Goal: Communication & Community: Participate in discussion

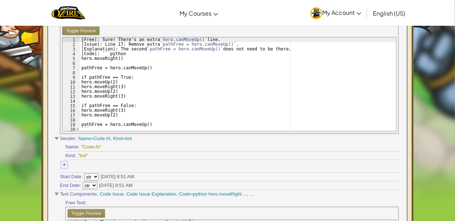
scroll to position [109, 0]
type textarea "```"
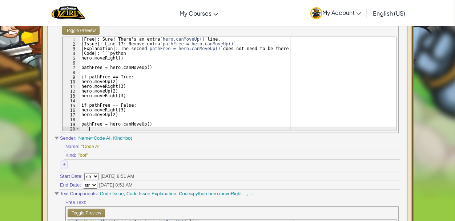
drag, startPoint x: 152, startPoint y: 128, endPoint x: 256, endPoint y: 201, distance: 126.9
click at [256, 201] on div "Text: Toggle Preview ``` 1 2 3 4 5 6 7 8 9 10 11 12 13 14 15 16 17 18 19 20 |Fr…" at bounding box center [229, 194] width 341 height 356
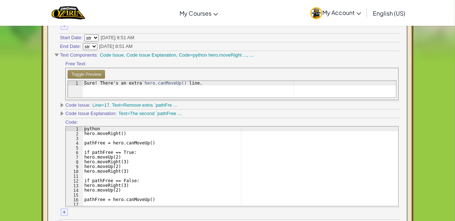
scroll to position [267, 0]
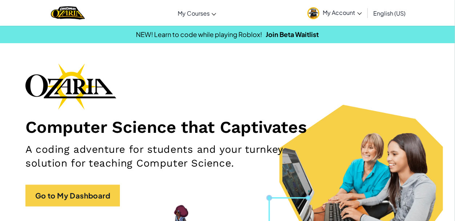
click at [328, 16] on link "My Account" at bounding box center [335, 12] width 62 height 23
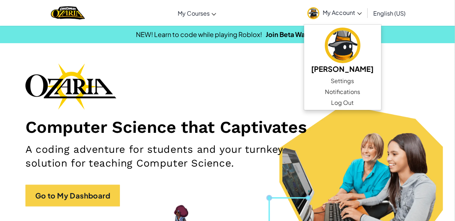
click at [328, 16] on link "My Account" at bounding box center [335, 12] width 62 height 23
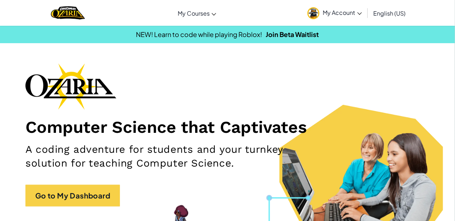
click at [328, 16] on link "My Account" at bounding box center [335, 12] width 62 height 23
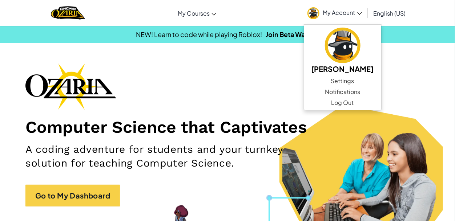
click at [339, 18] on link "My Account" at bounding box center [335, 12] width 62 height 23
